Goal: Entertainment & Leisure: Consume media (video, audio)

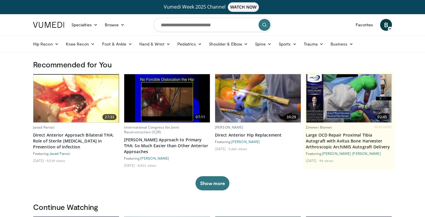
click at [168, 98] on img at bounding box center [167, 98] width 86 height 48
click at [160, 101] on img at bounding box center [167, 98] width 86 height 48
click at [146, 145] on link "Watson-Jones Approach to Primary THA: So Much Easier than Other Anterior Approa…" at bounding box center [167, 146] width 86 height 18
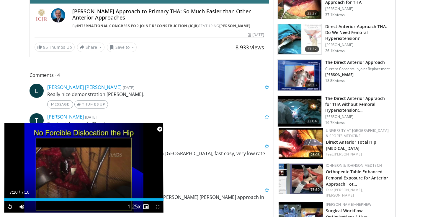
scroll to position [253, 0]
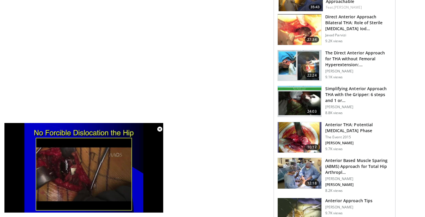
scroll to position [641, 0]
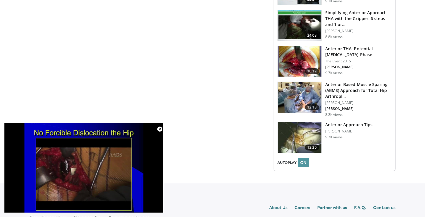
click at [305, 158] on button "ON" at bounding box center [303, 162] width 11 height 9
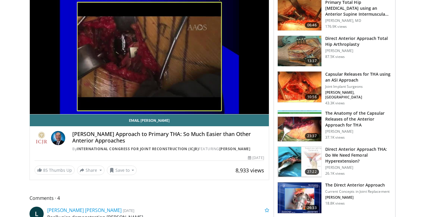
scroll to position [0, 0]
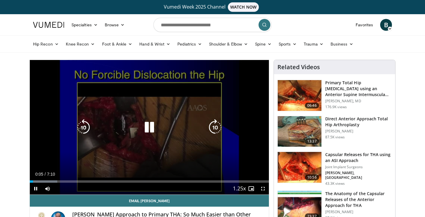
click at [151, 128] on icon "Video Player" at bounding box center [149, 127] width 17 height 17
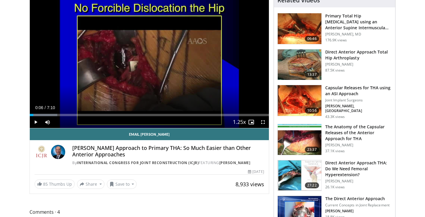
scroll to position [67, 0]
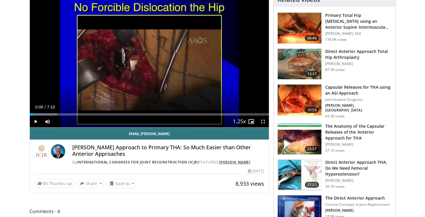
click at [231, 162] on link "Richard Berger" at bounding box center [234, 161] width 31 height 5
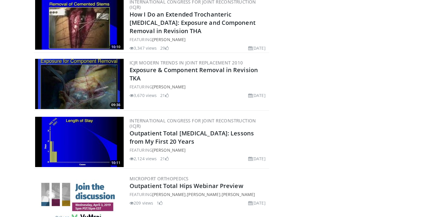
scroll to position [447, 0]
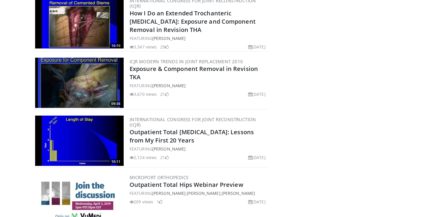
click at [67, 136] on img at bounding box center [79, 140] width 89 height 50
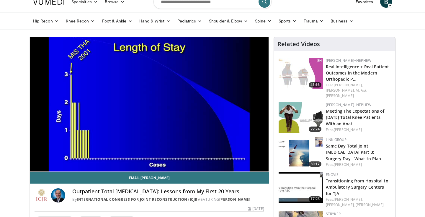
scroll to position [22, 0]
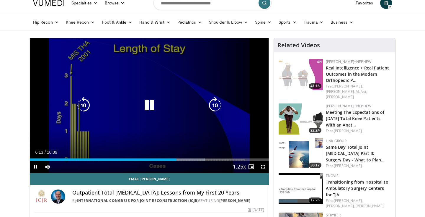
click at [159, 104] on div "Video Player" at bounding box center [150, 105] width 144 height 12
click at [153, 104] on icon "Video Player" at bounding box center [149, 105] width 17 height 17
click at [148, 103] on icon "Video Player" at bounding box center [149, 105] width 17 height 17
click at [152, 102] on icon "Video Player" at bounding box center [149, 105] width 17 height 17
click at [149, 103] on icon "Video Player" at bounding box center [149, 105] width 17 height 17
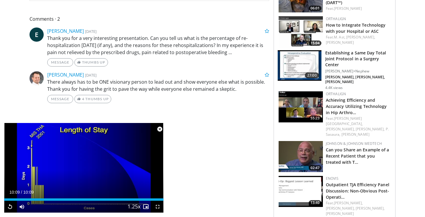
scroll to position [252, 0]
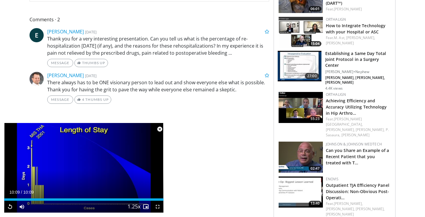
click at [159, 130] on span "Video Player" at bounding box center [160, 129] width 12 height 12
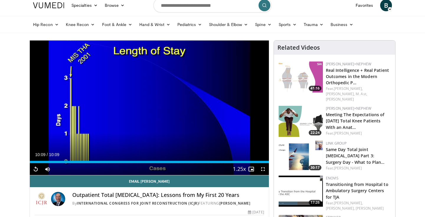
scroll to position [0, 0]
